Goal: Find specific page/section: Find specific page/section

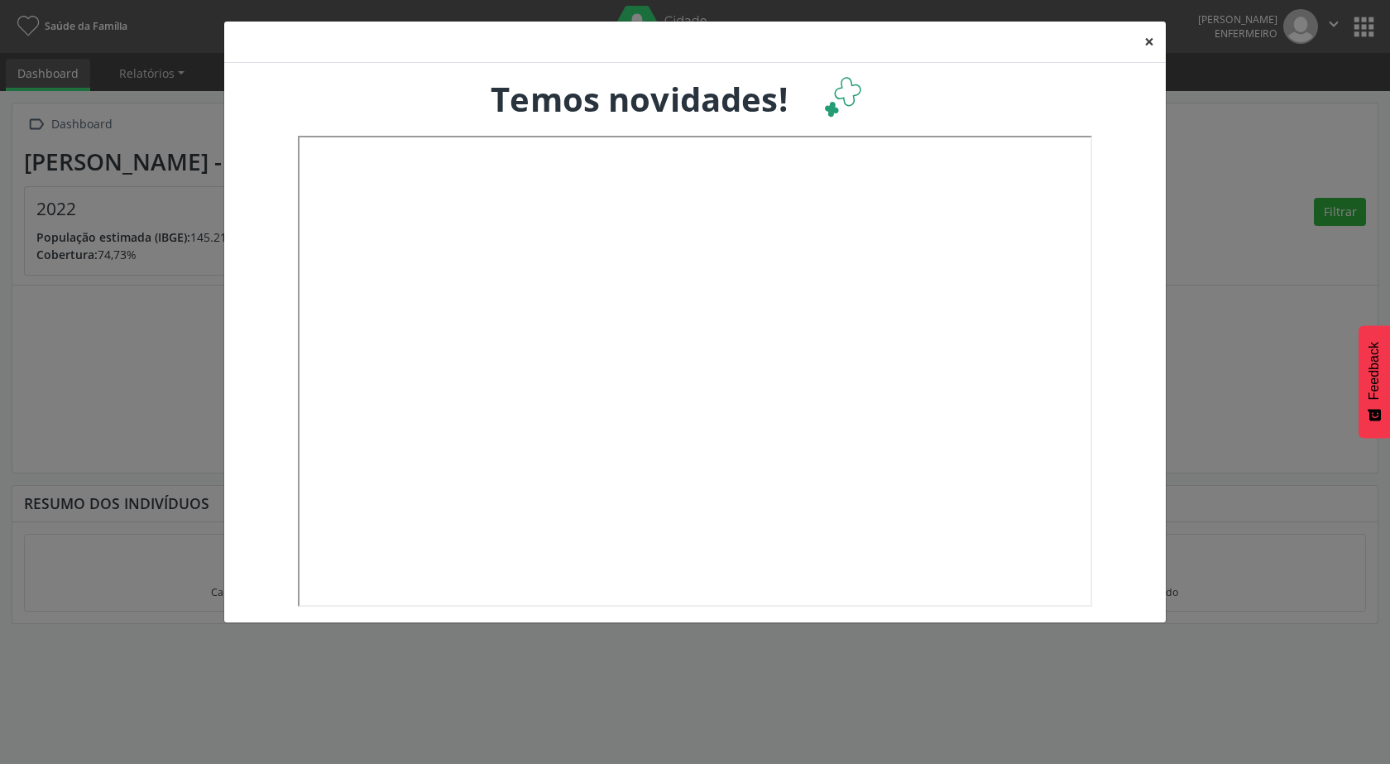
click at [1145, 39] on button "×" at bounding box center [1149, 42] width 33 height 41
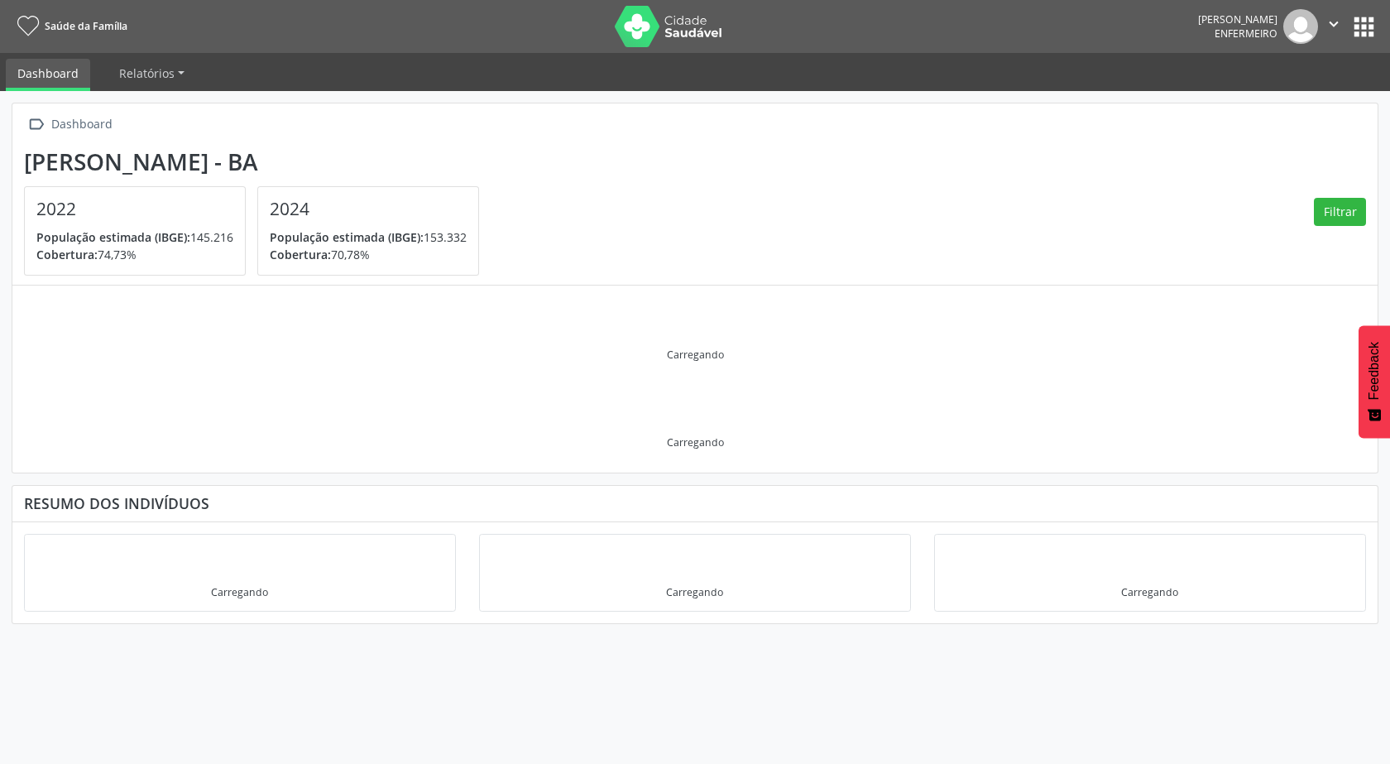
click at [1363, 30] on button "apps" at bounding box center [1364, 26] width 29 height 29
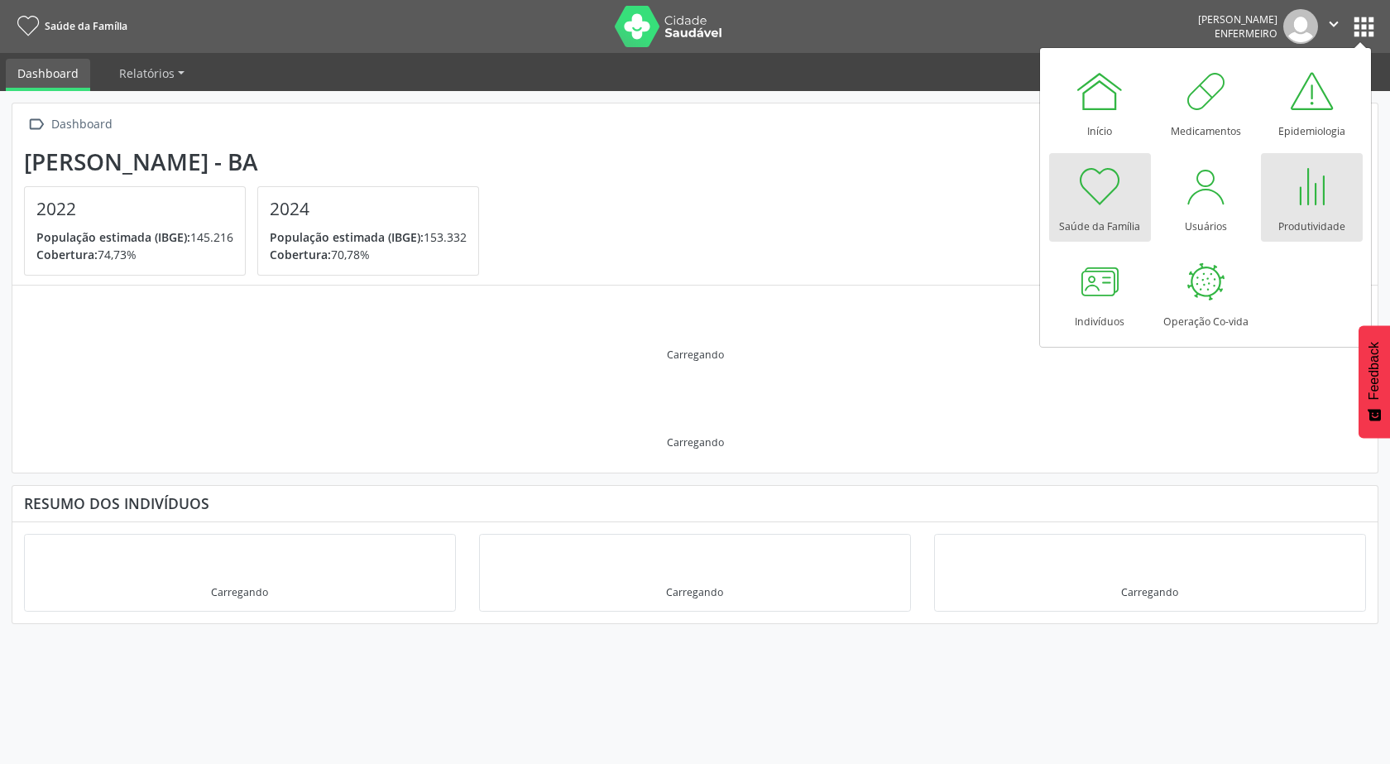
click at [1319, 199] on div at bounding box center [1312, 186] width 50 height 50
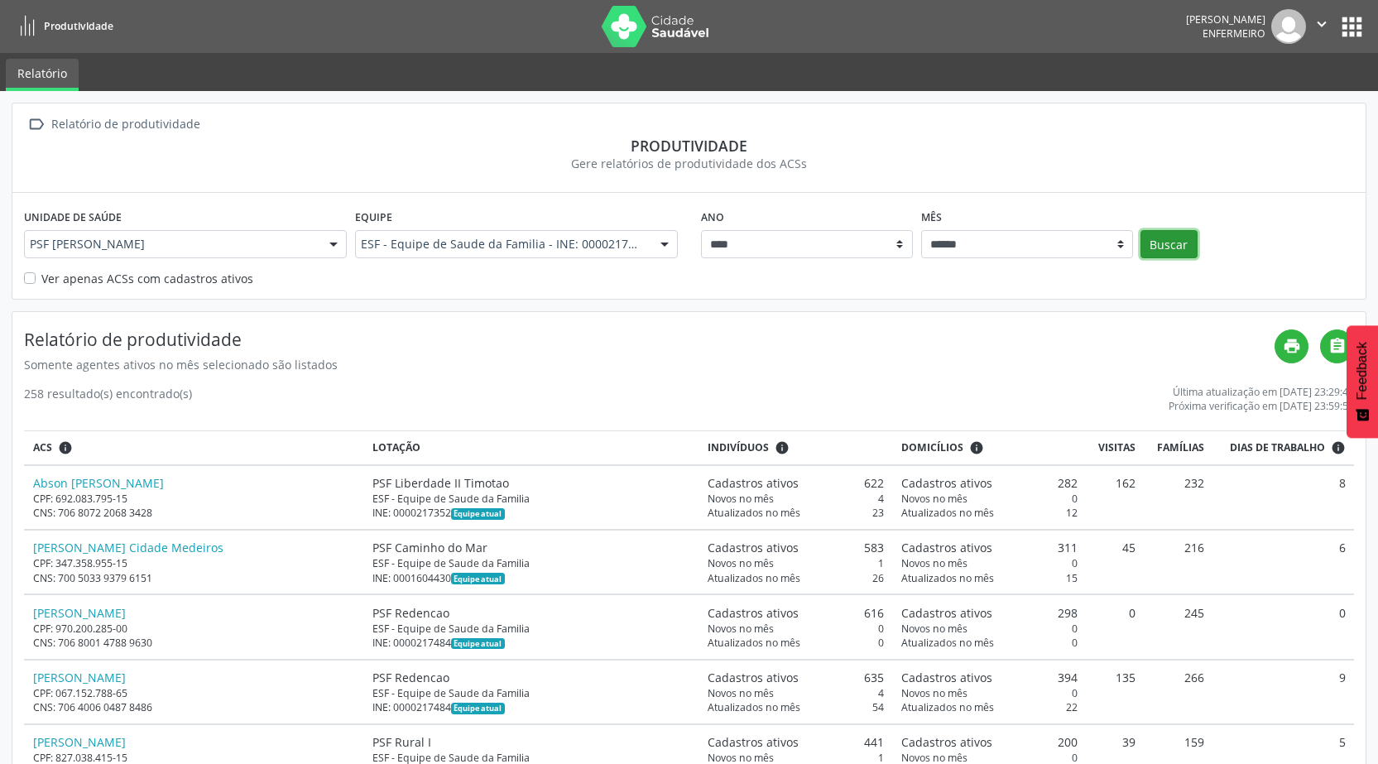
click at [1178, 246] on button "Buscar" at bounding box center [1168, 244] width 57 height 28
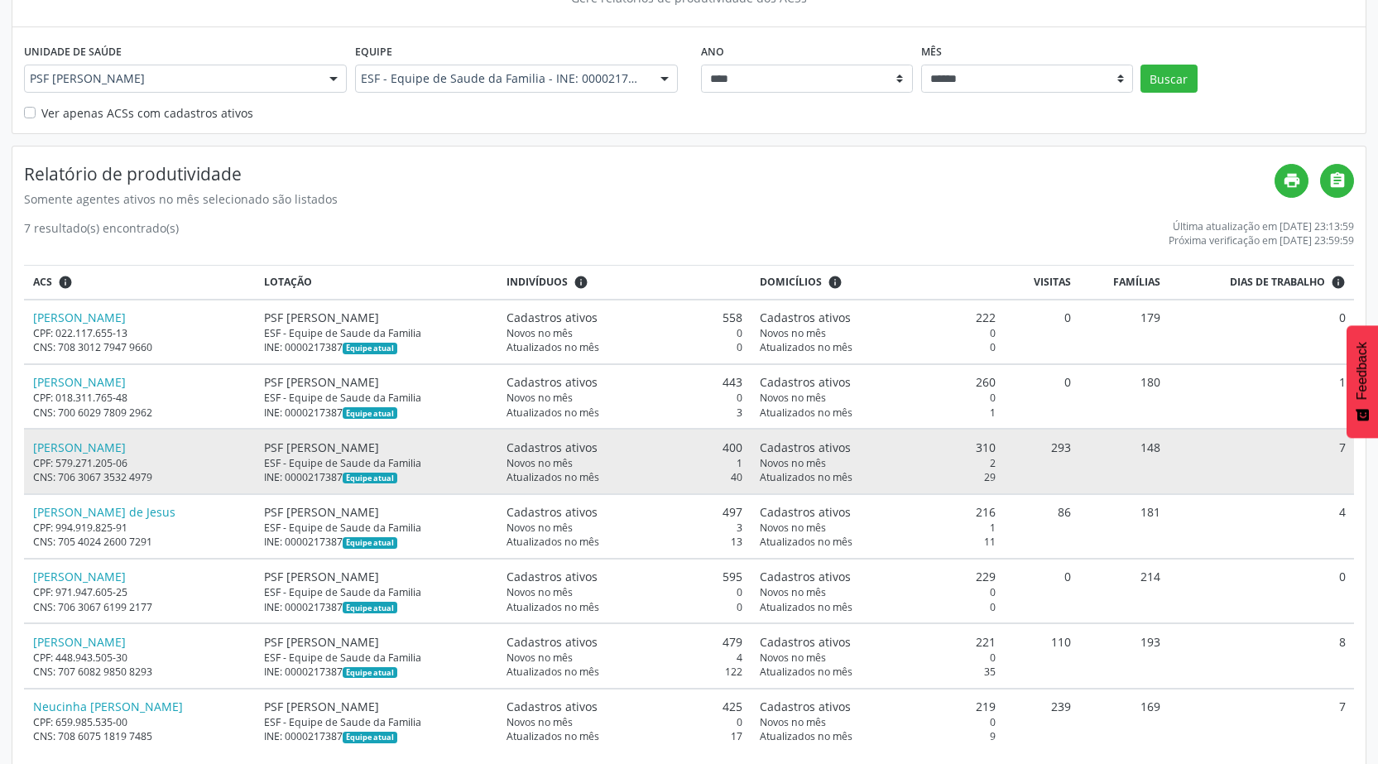
scroll to position [190, 0]
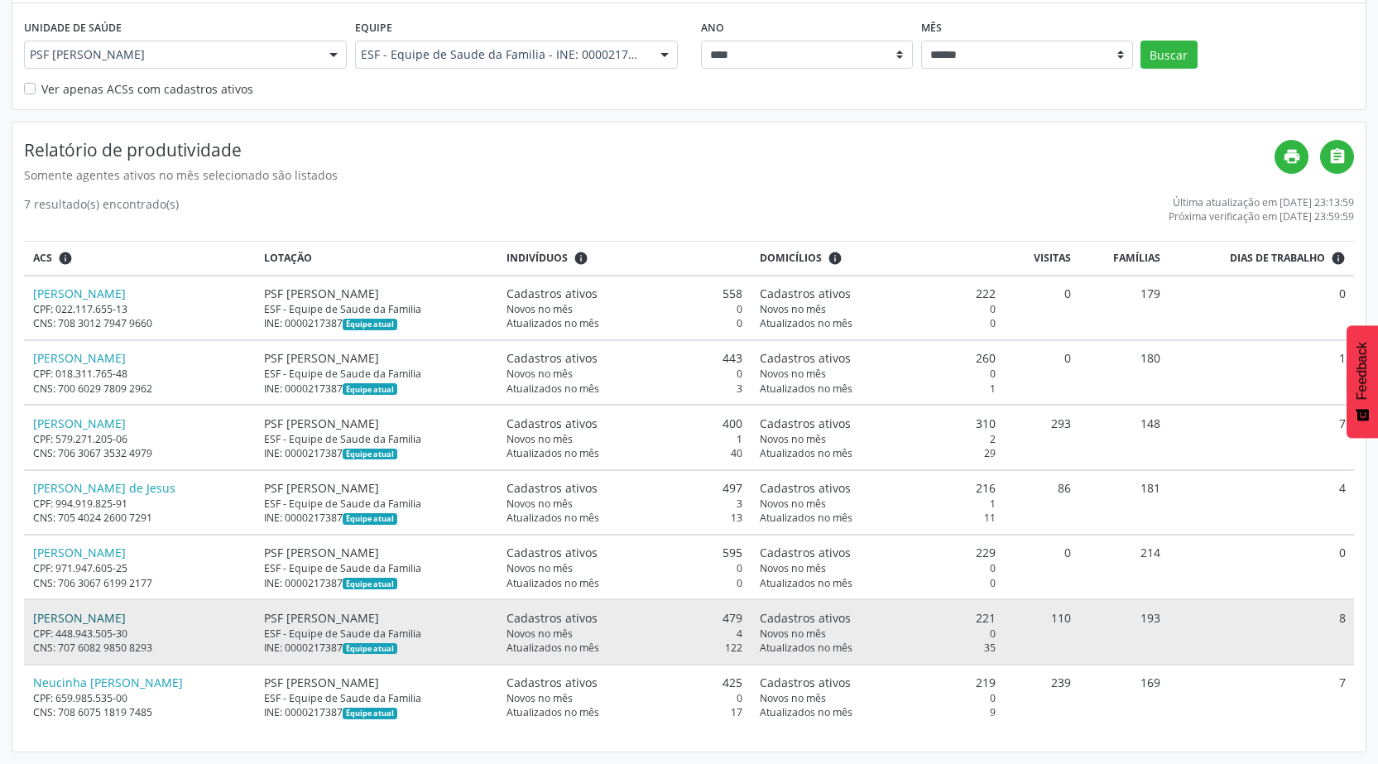
click at [89, 623] on link "Maria Rosalva Silva Lima" at bounding box center [79, 618] width 93 height 16
